Goal: Task Accomplishment & Management: Complete application form

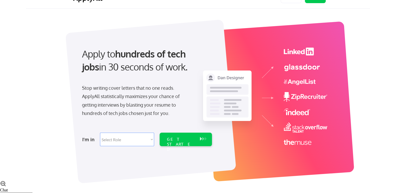
scroll to position [13, 0]
click at [139, 137] on select "Select Role Software Engineering Product Management Customer Success Sales UI/U…" at bounding box center [127, 140] width 54 height 14
select select ""sales0""
click at [100, 133] on select "Select Role Software Engineering Product Management Customer Success Sales UI/U…" at bounding box center [127, 140] width 54 height 14
select select ""sales0""
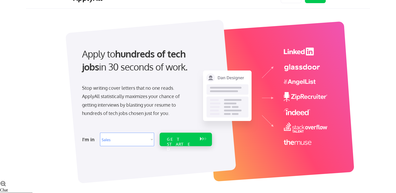
click at [179, 142] on div "GET STARTED" at bounding box center [180, 140] width 33 height 14
